Goal: Information Seeking & Learning: Learn about a topic

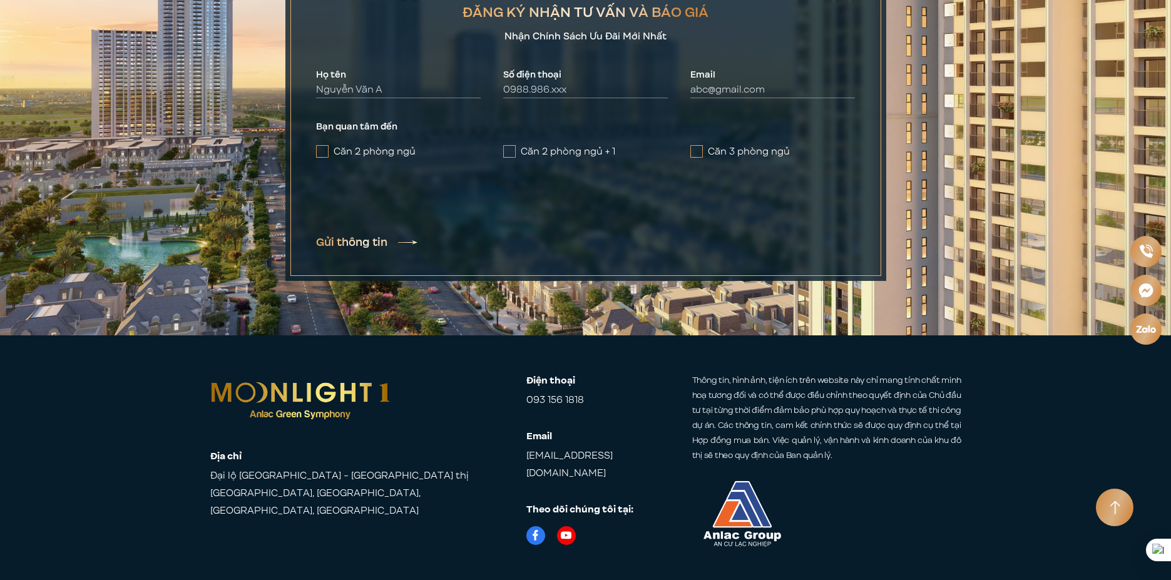
scroll to position [7581, 0]
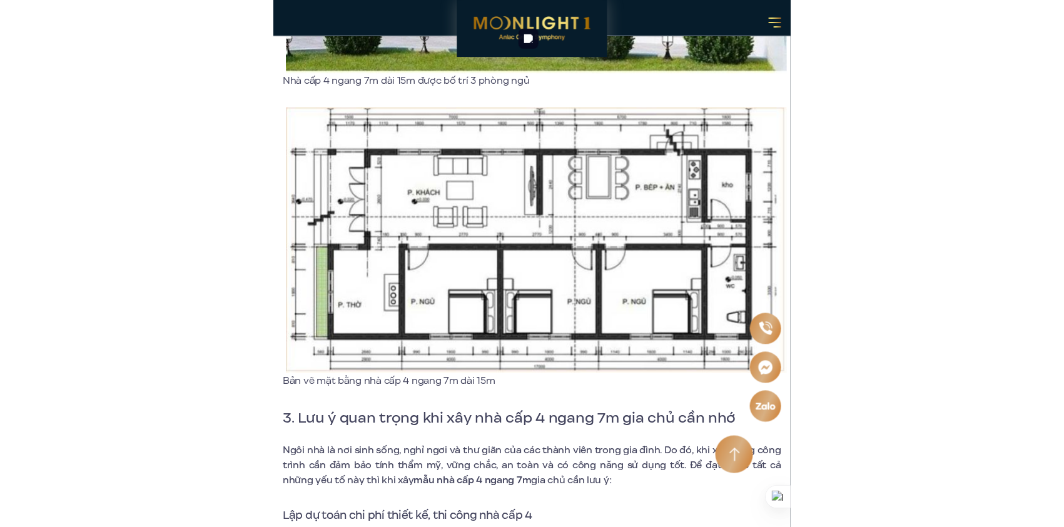
scroll to position [5068, 0]
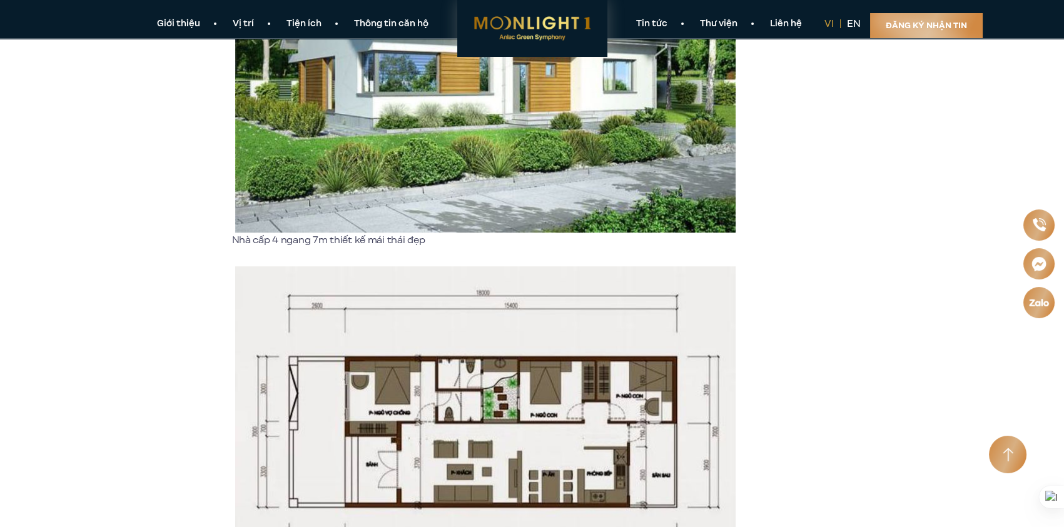
scroll to position [1535, 0]
